Goal: Task Accomplishment & Management: Use online tool/utility

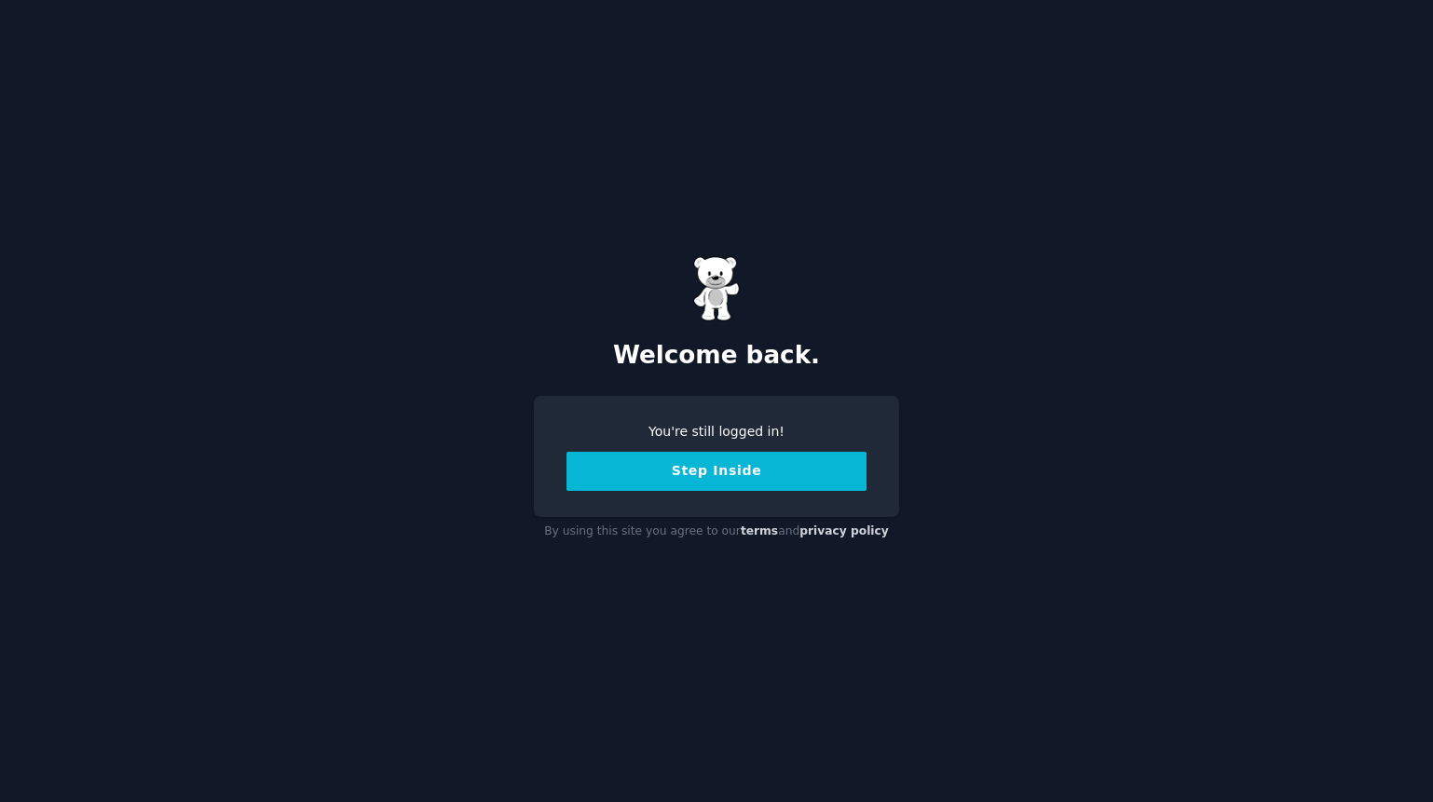
click at [661, 462] on button "Step Inside" at bounding box center [716, 471] width 300 height 39
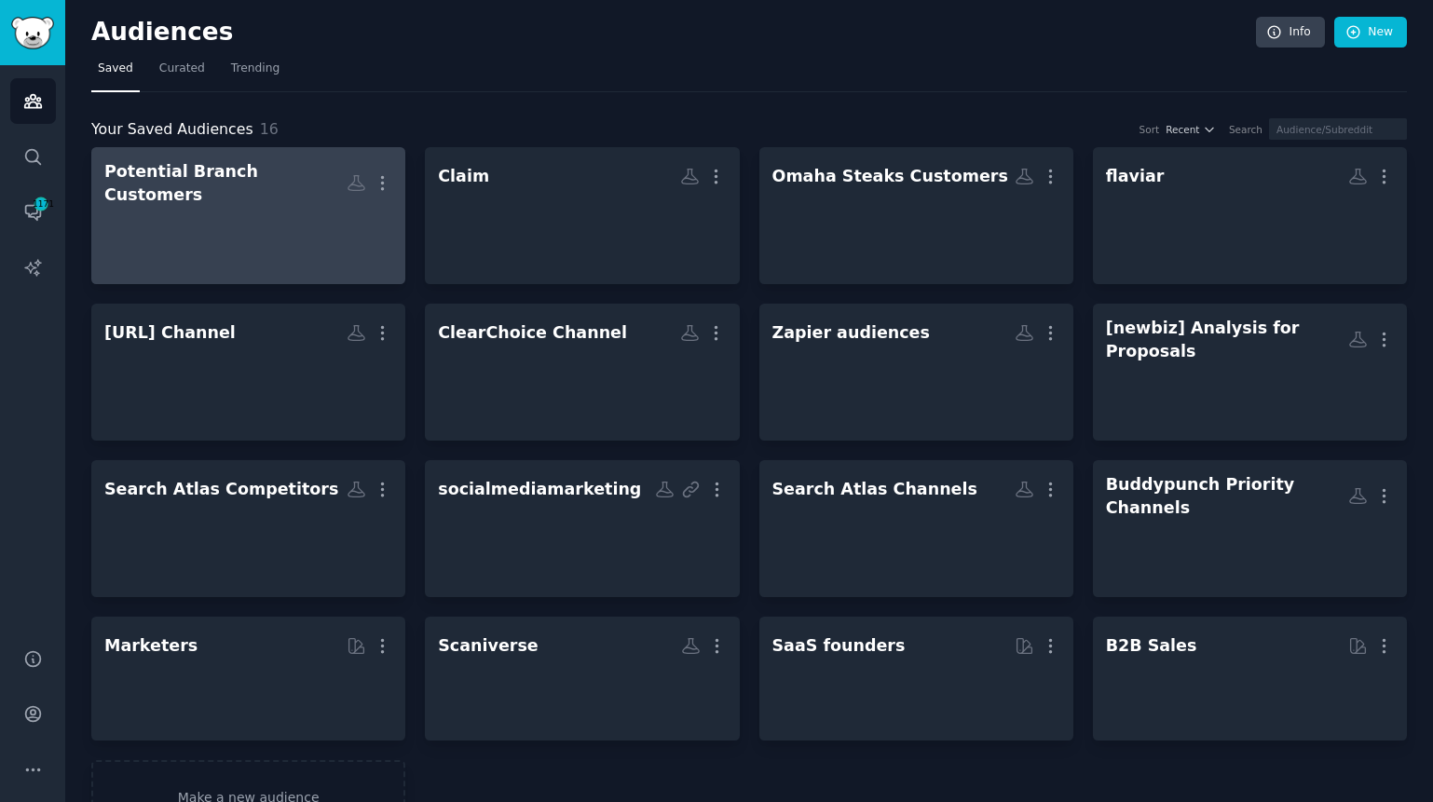
click at [299, 239] on div at bounding box center [248, 238] width 288 height 65
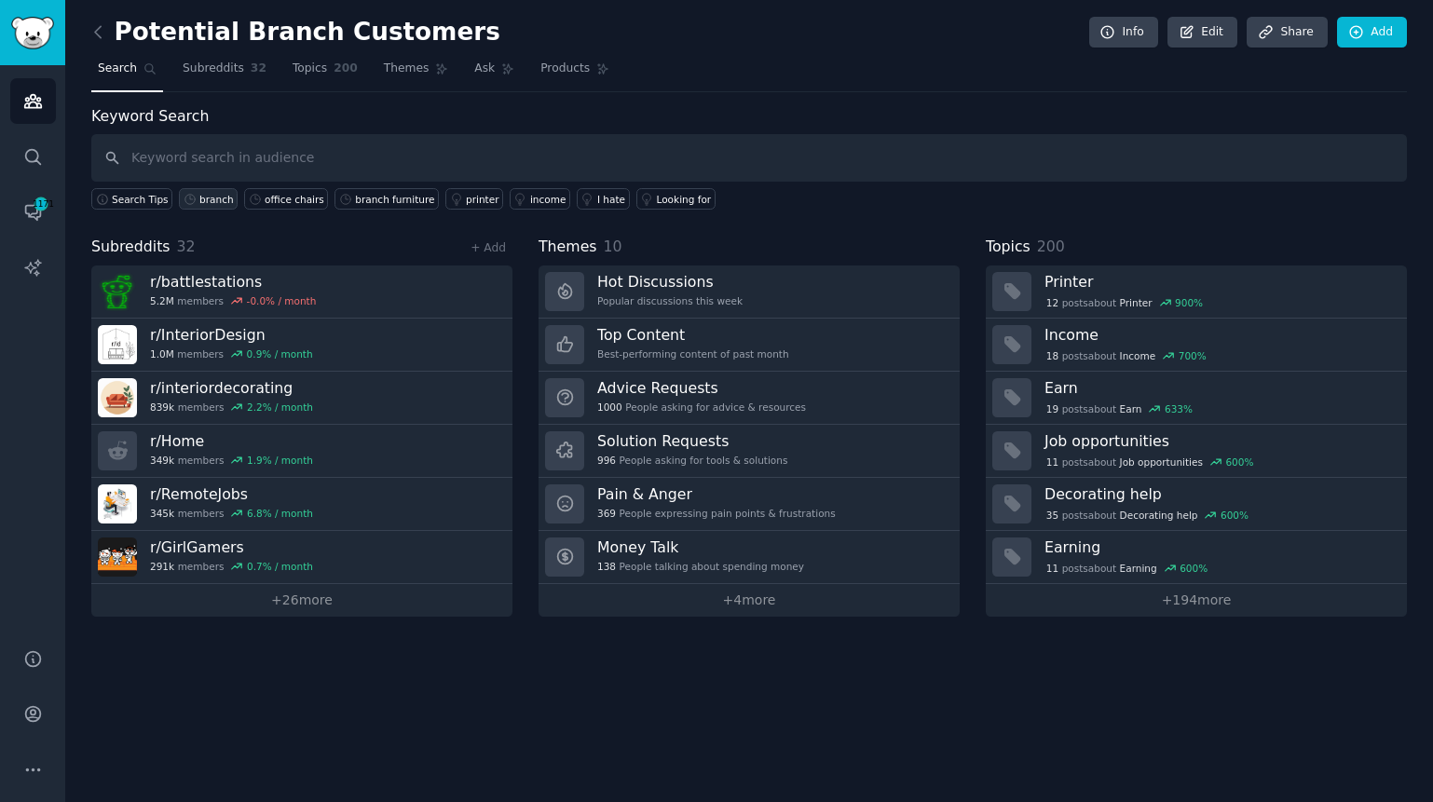
click at [227, 200] on div "branch" at bounding box center [216, 199] width 34 height 13
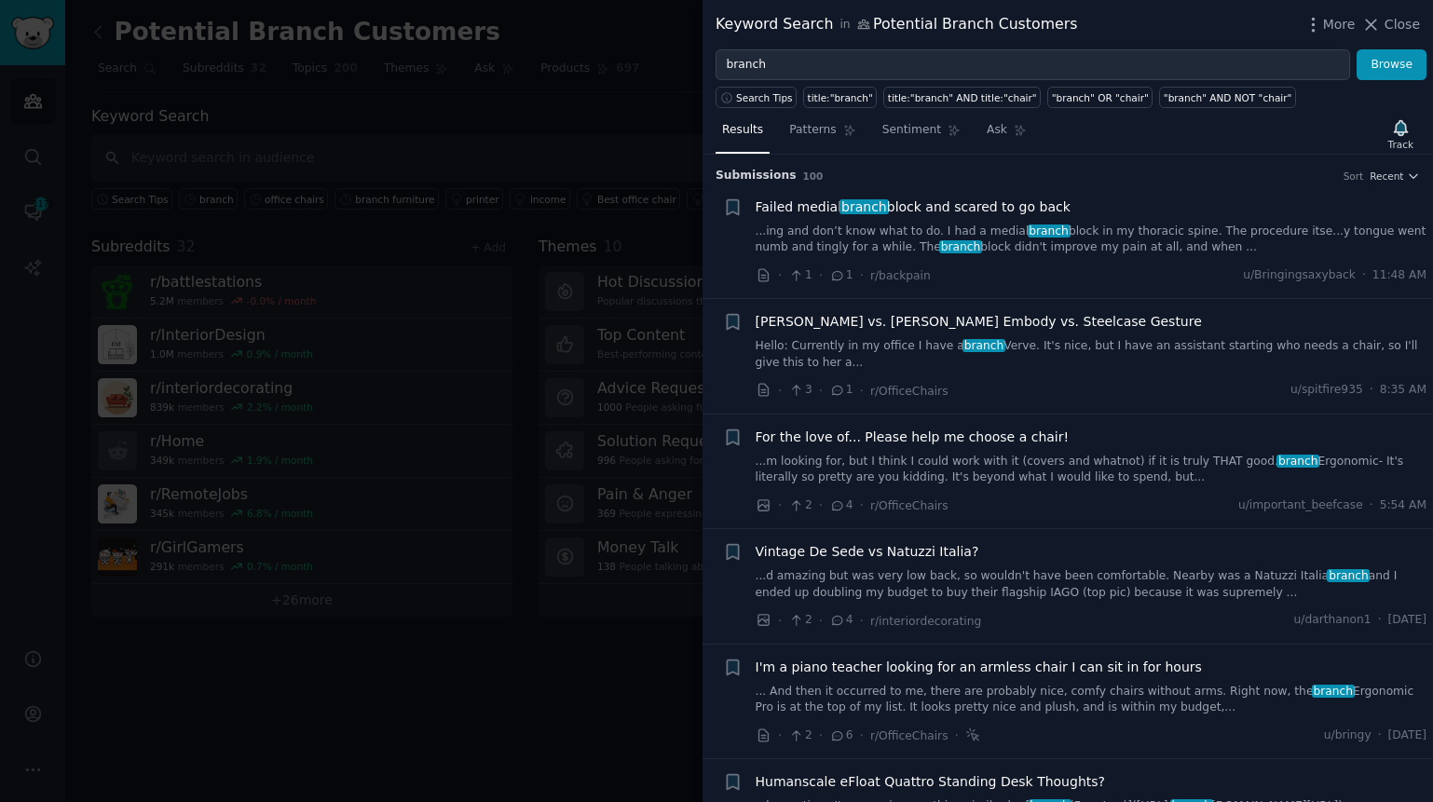
click at [1118, 464] on link "...m looking for, but I think I could work with it (covers and whatnot) if it i…" at bounding box center [1091, 470] width 672 height 33
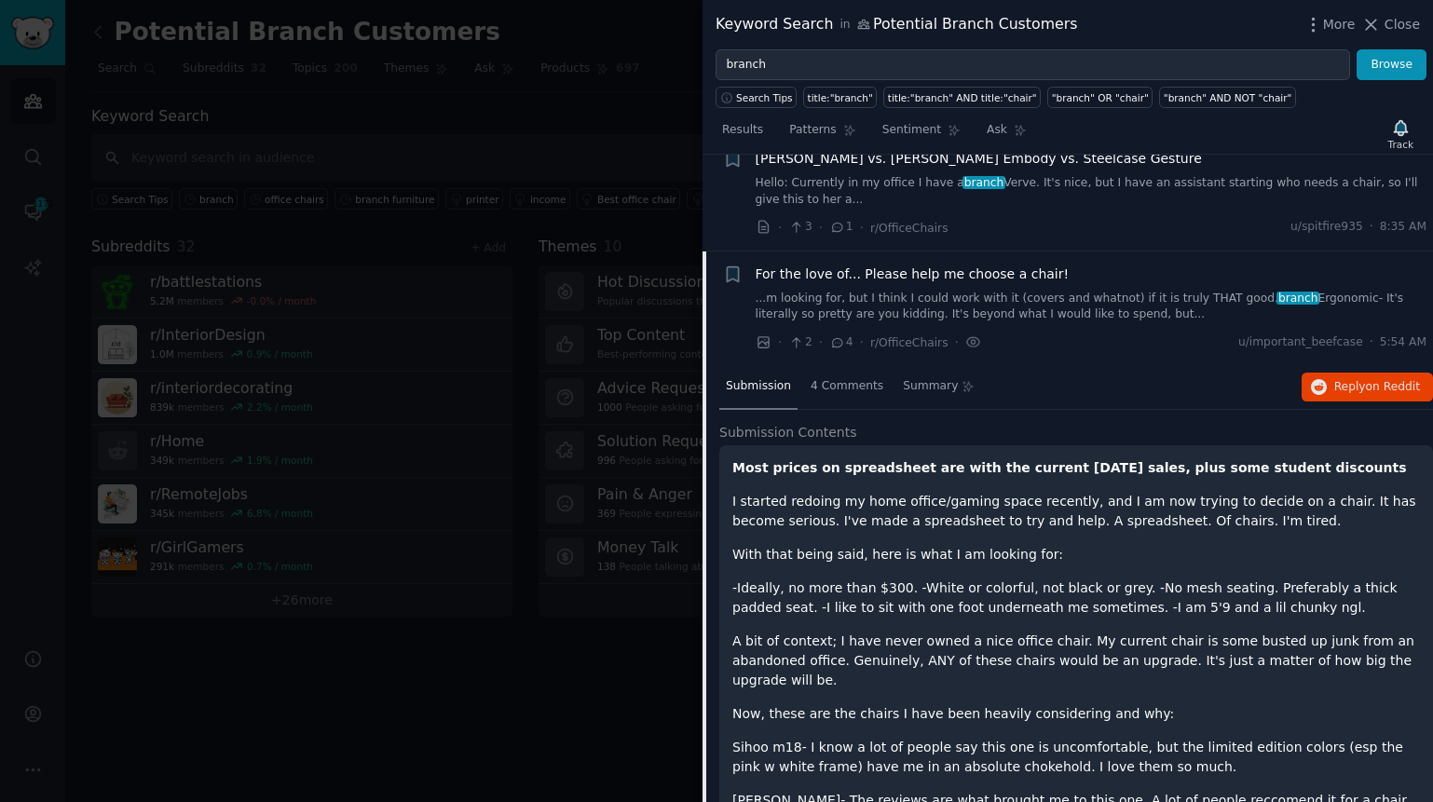
scroll to position [162, 0]
click at [1334, 390] on span "Reply on Reddit" at bounding box center [1377, 388] width 86 height 17
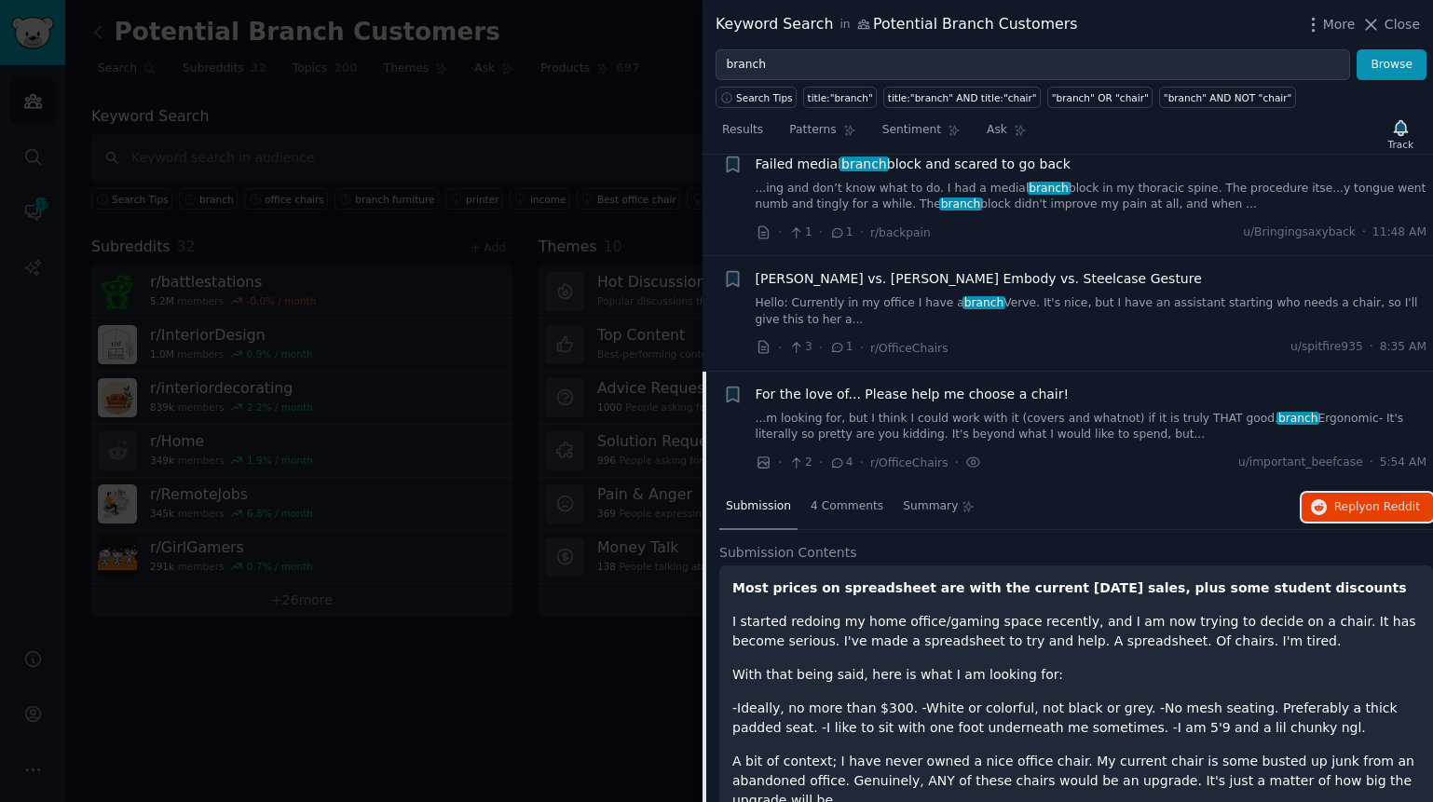
scroll to position [0, 0]
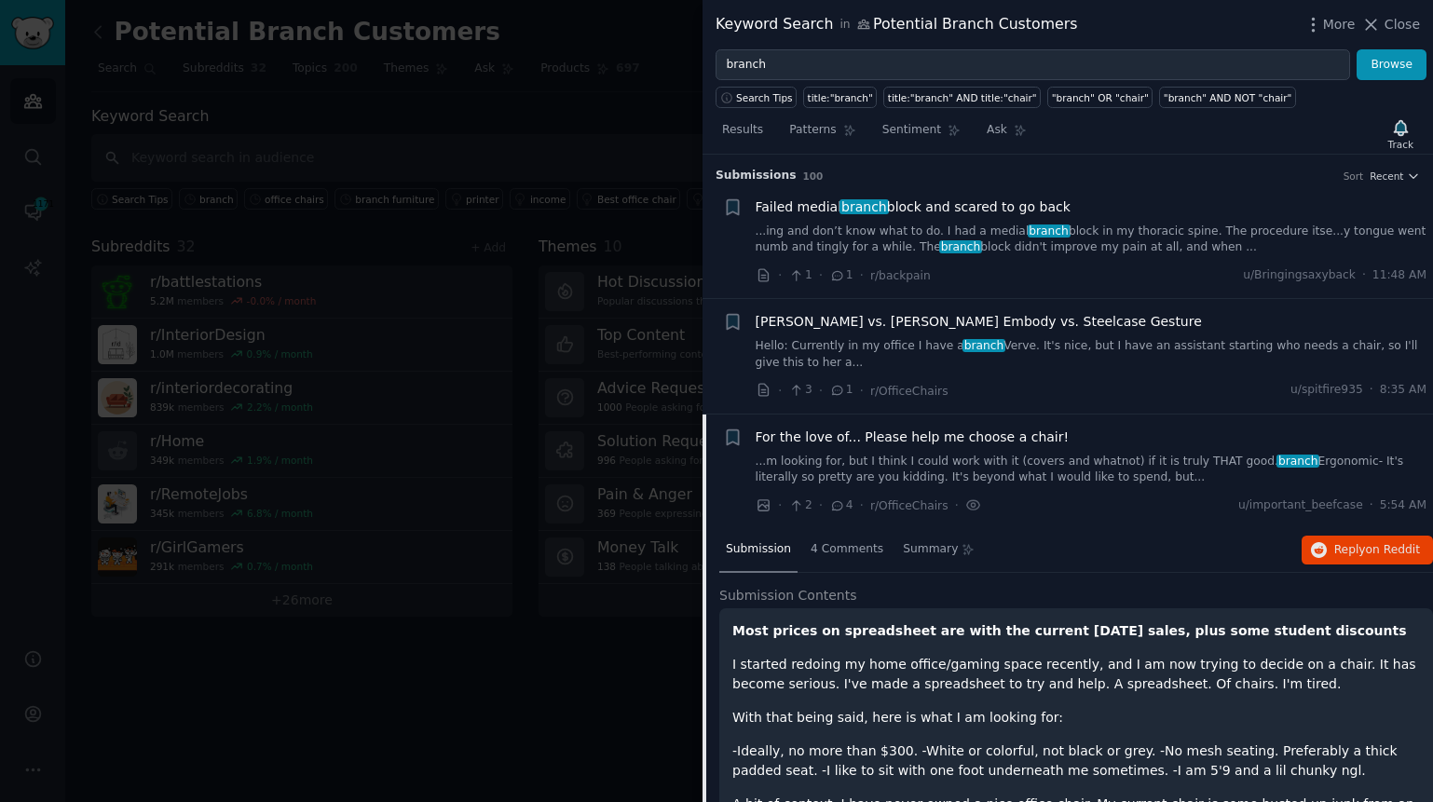
click at [904, 322] on span "[PERSON_NAME] vs. [PERSON_NAME] Embody vs. Steelcase Gesture" at bounding box center [978, 322] width 446 height 20
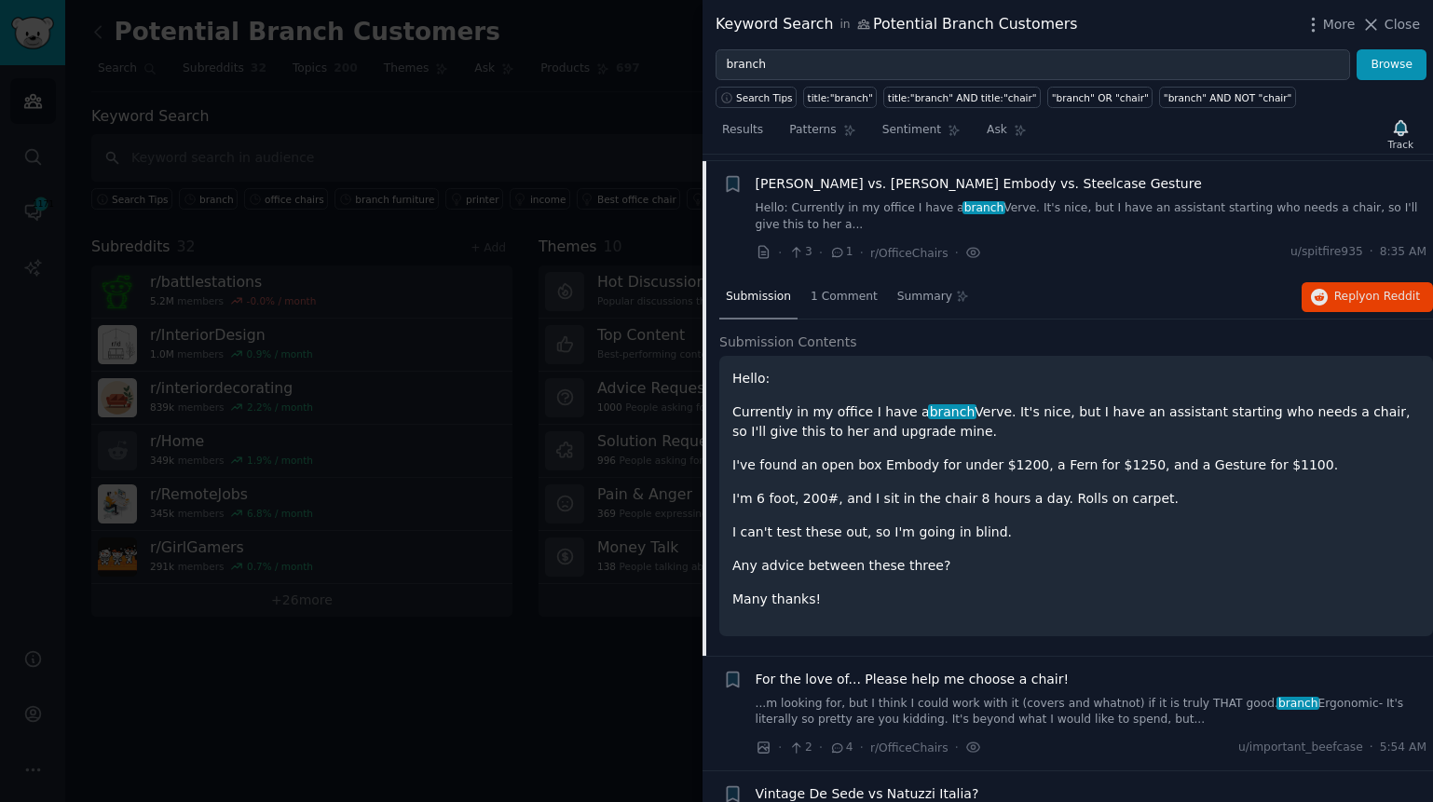
scroll to position [144, 0]
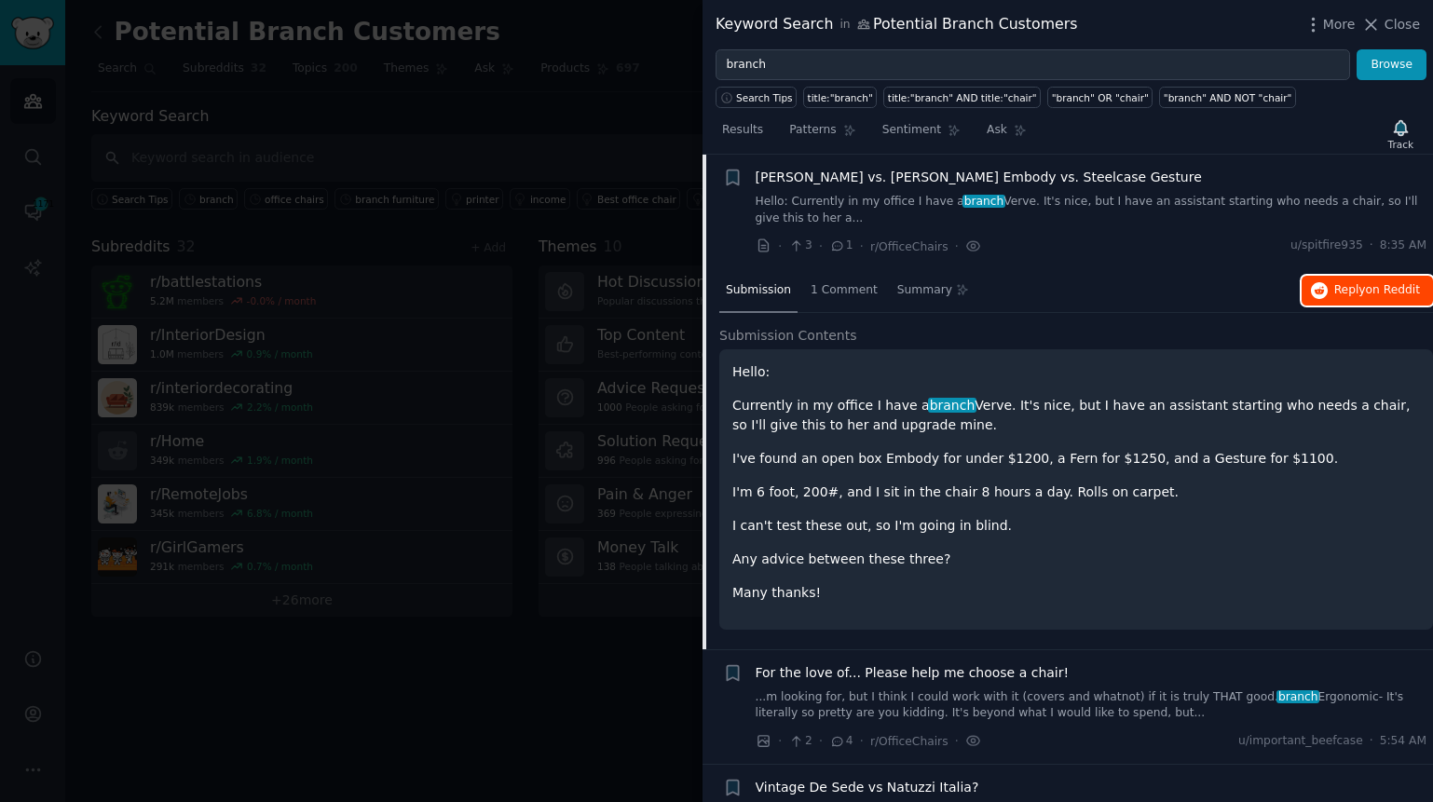
click at [1338, 294] on span "Reply on Reddit" at bounding box center [1377, 290] width 86 height 17
